Goal: Task Accomplishment & Management: Manage account settings

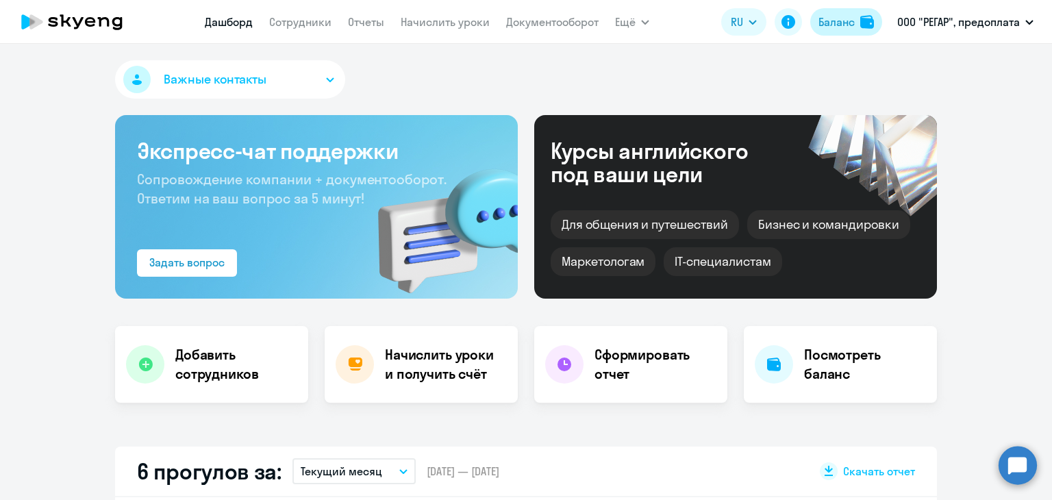
click at [835, 23] on div "Баланс" at bounding box center [836, 22] width 36 height 16
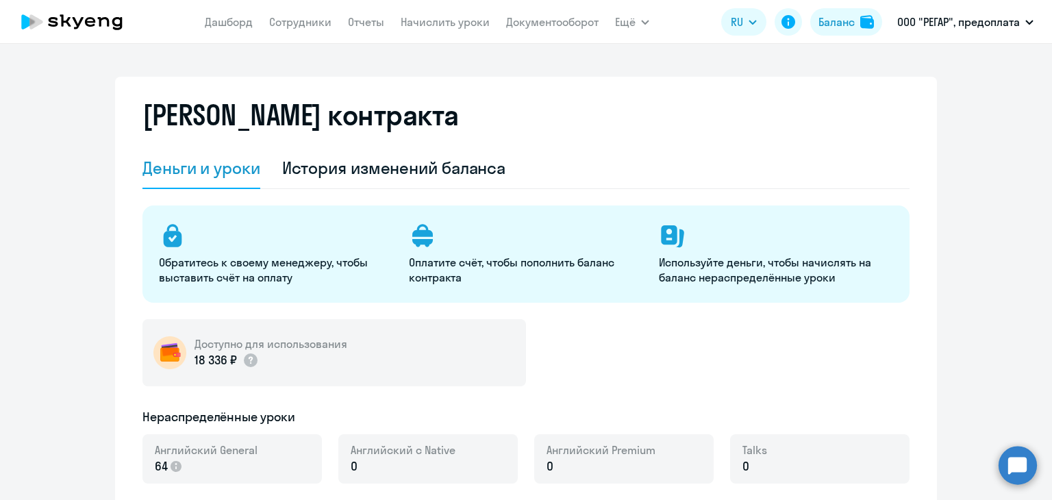
select select "english_adult_not_native_speaker"
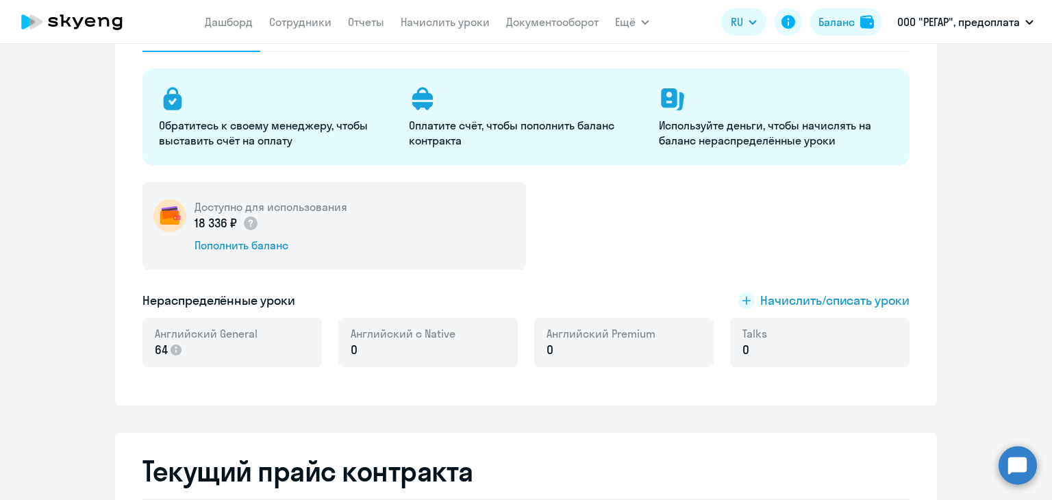
scroll to position [68, 0]
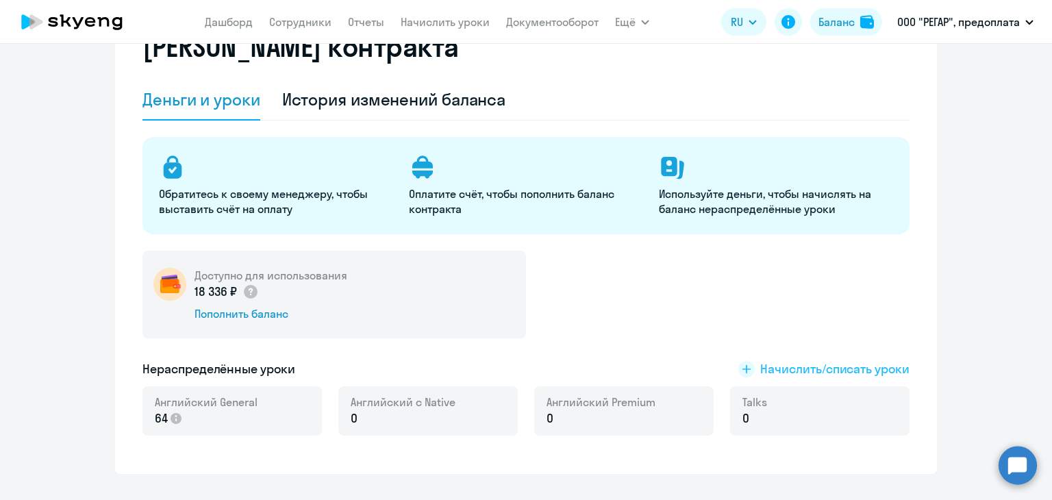
click at [827, 368] on span "Начислить/списать уроки" at bounding box center [834, 369] width 149 height 18
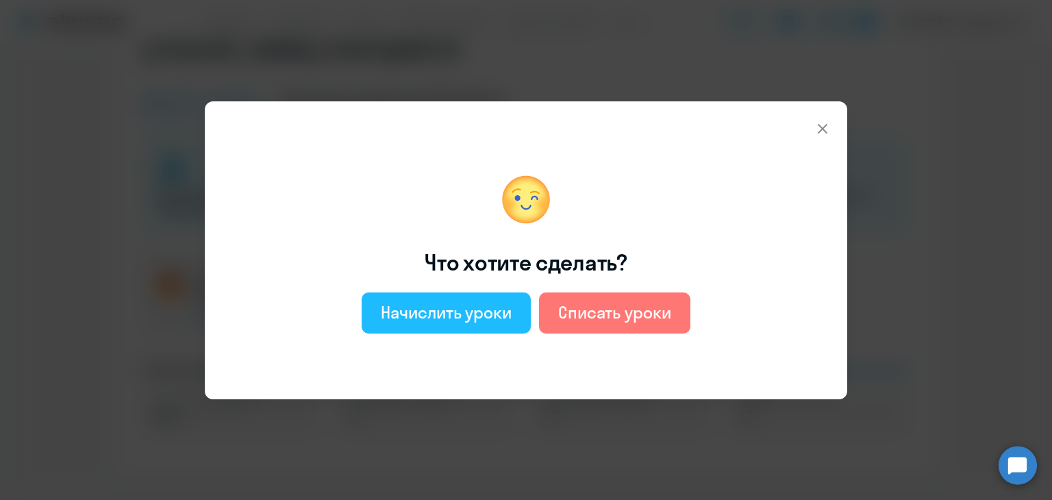
click at [463, 315] on div "Начислить уроки" at bounding box center [446, 312] width 131 height 22
select select "english_adult_not_native_speaker"
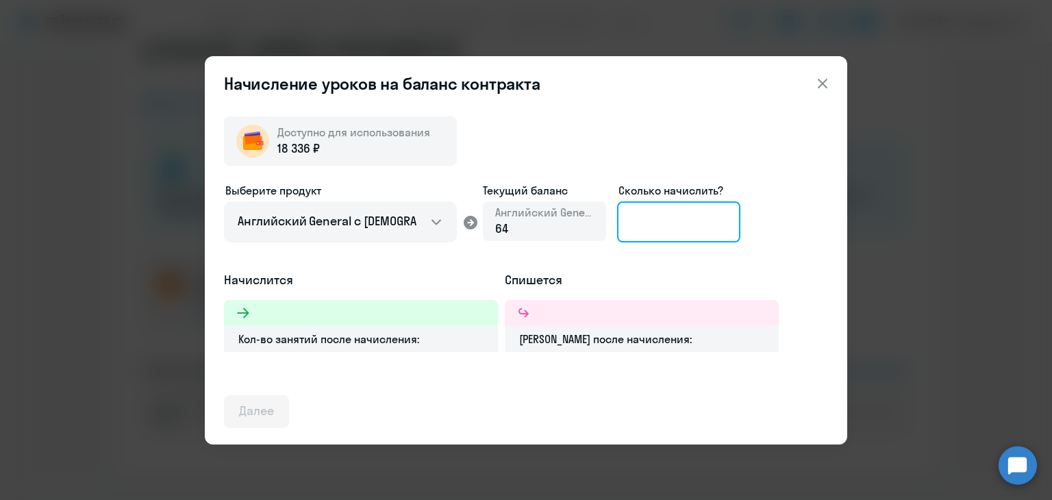
click at [674, 226] on input at bounding box center [678, 221] width 123 height 41
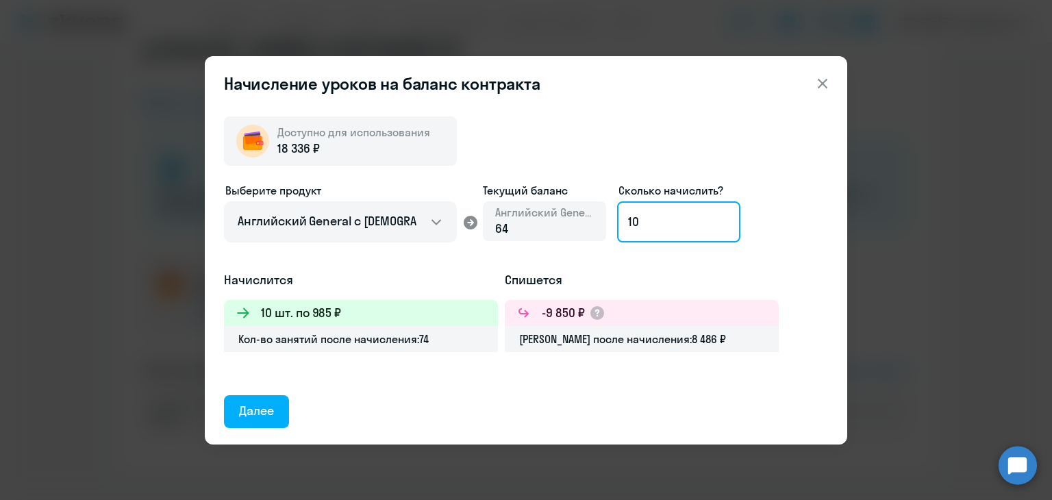
type input "1"
type input "18"
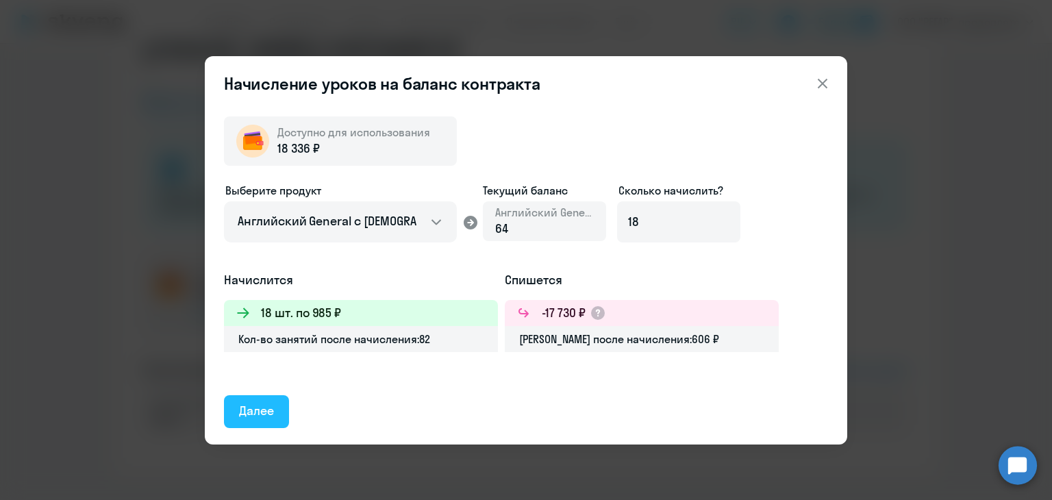
click at [263, 418] on div "Далее" at bounding box center [256, 411] width 35 height 18
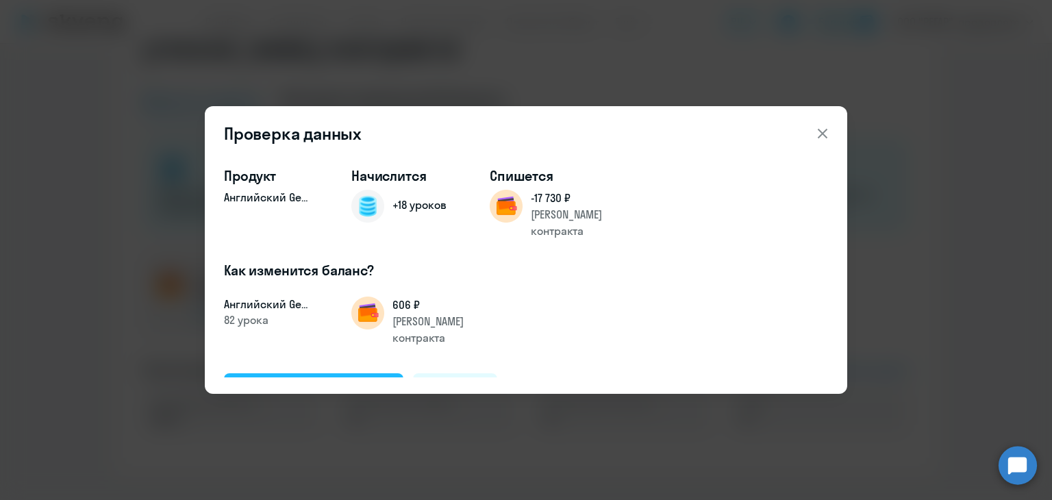
click at [290, 380] on div "Подтвердить и начислить" at bounding box center [313, 389] width 149 height 18
